Goal: Navigation & Orientation: Find specific page/section

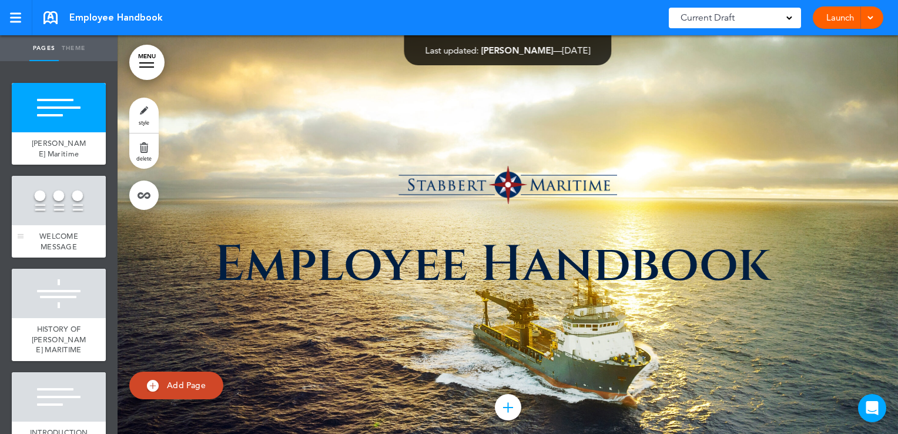
click at [54, 237] on span "WELCOME MESSAGE" at bounding box center [58, 241] width 39 height 21
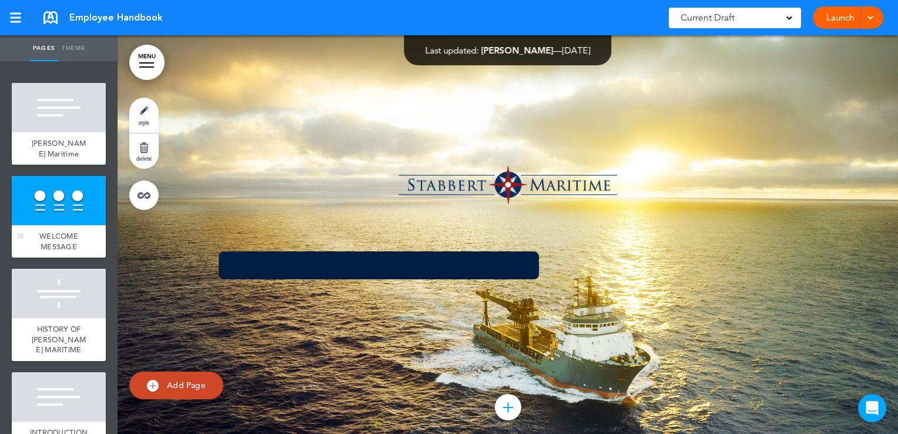
scroll to position [423, 0]
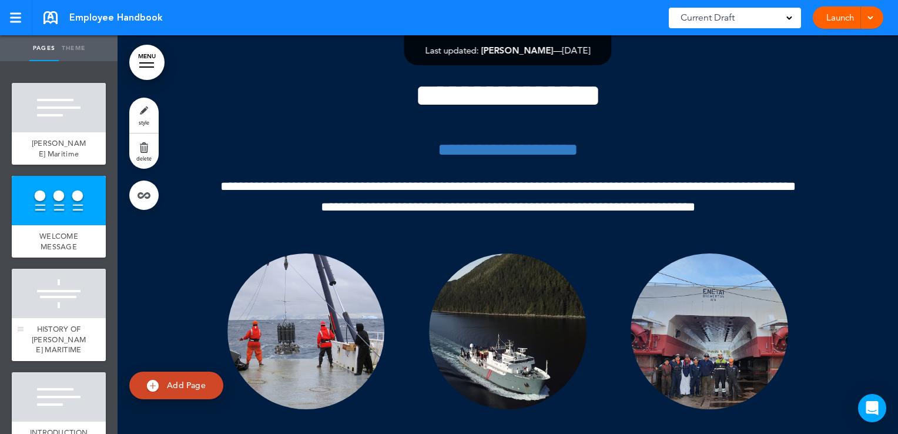
click at [56, 299] on div at bounding box center [59, 293] width 94 height 49
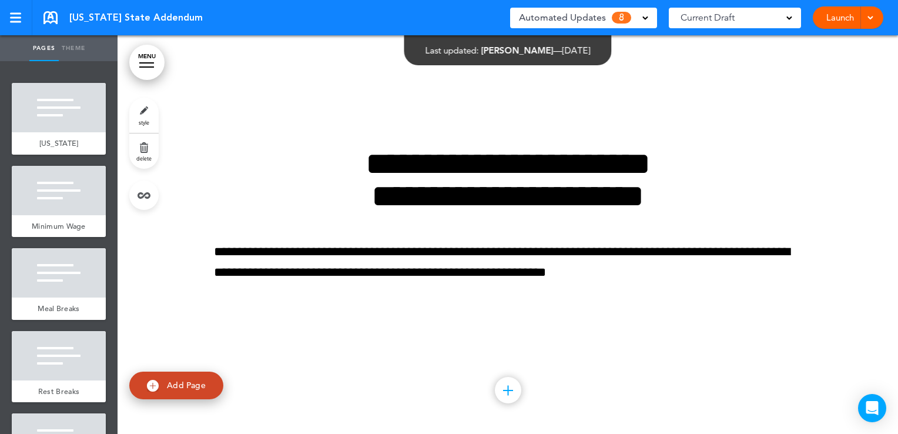
scroll to position [7407, 0]
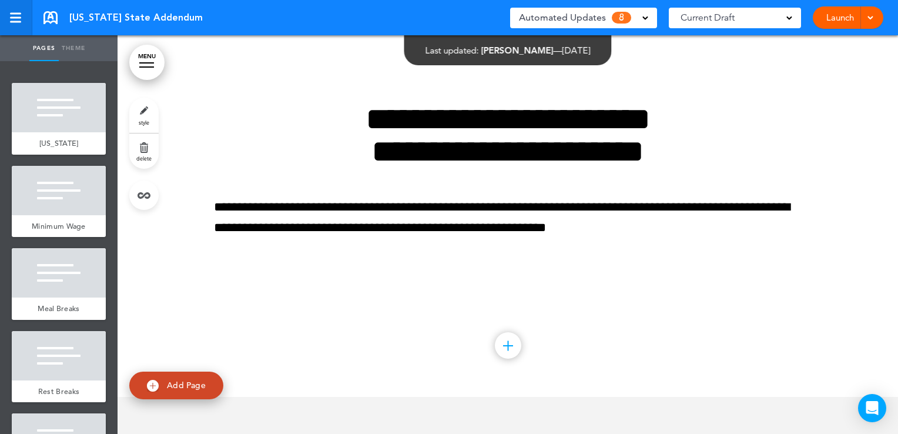
click at [14, 23] on link at bounding box center [16, 17] width 32 height 35
